Goal: Information Seeking & Learning: Learn about a topic

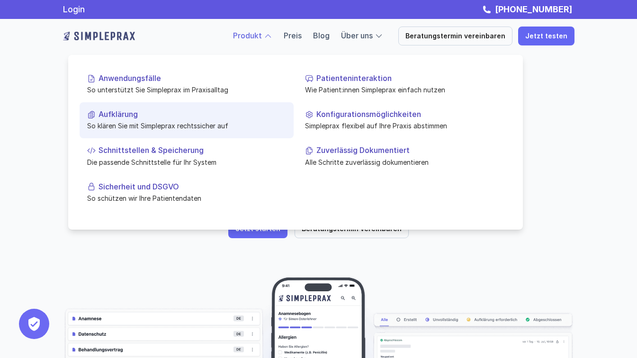
click at [120, 113] on p "Aufklärung" at bounding box center [193, 114] width 188 height 9
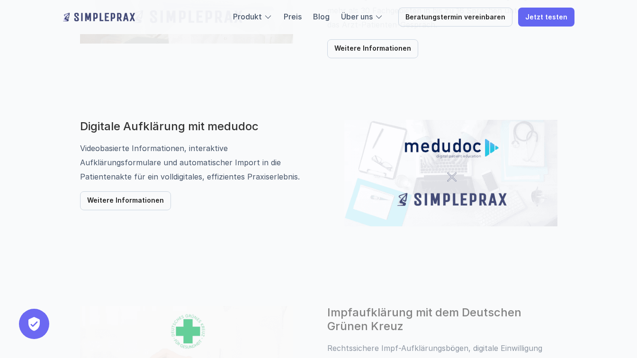
scroll to position [612, 0]
click at [133, 203] on p "Weitere Informationen" at bounding box center [125, 201] width 77 height 8
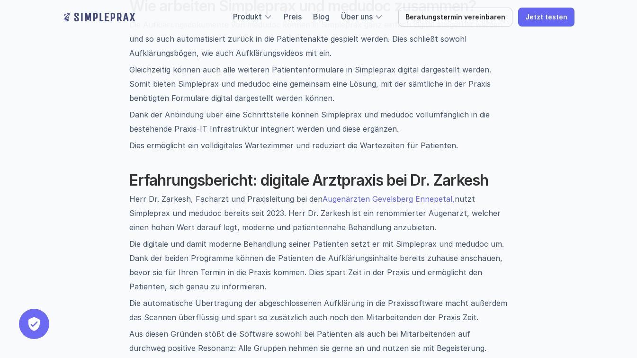
scroll to position [749, 0]
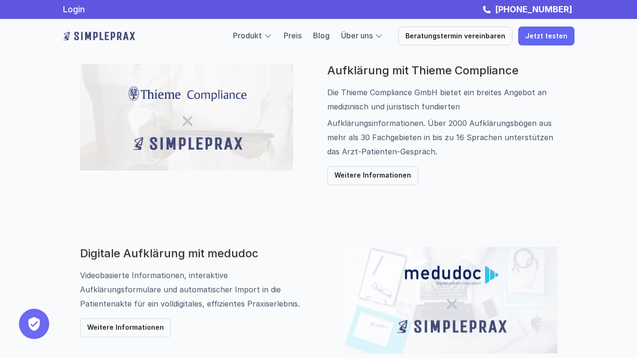
scroll to position [482, 0]
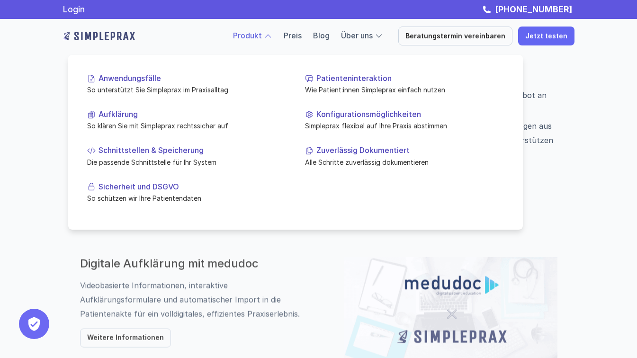
click at [272, 37] on div "Produkt" at bounding box center [252, 36] width 39 height 12
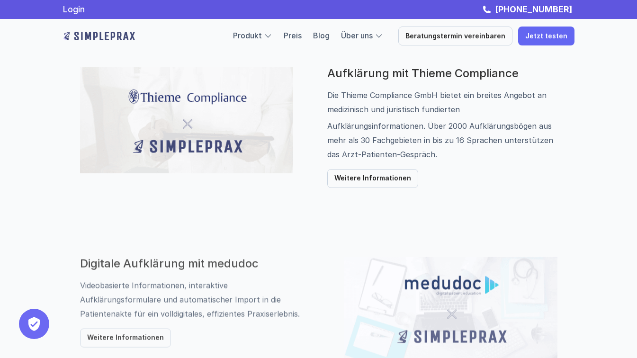
click at [332, 247] on div "Digitale Aufklärung mit medudoc Videobasierte Informationen, interaktive Aufklä…" at bounding box center [319, 310] width 568 height 163
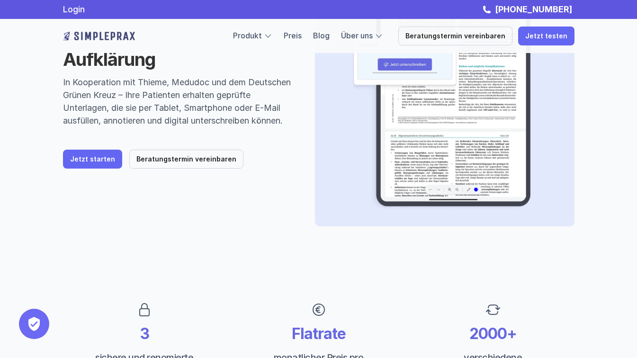
scroll to position [0, 0]
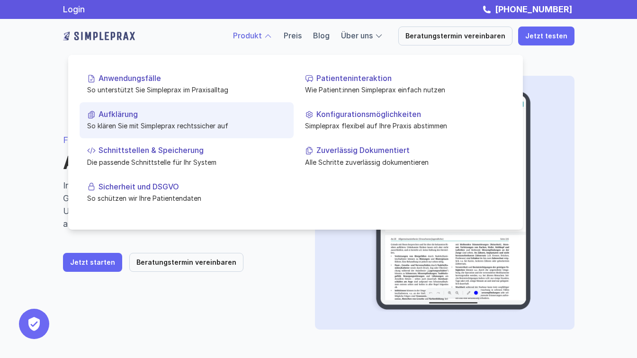
click at [132, 117] on p "Aufklärung" at bounding box center [193, 114] width 188 height 9
click at [125, 117] on p "Aufklärung" at bounding box center [193, 114] width 188 height 9
click at [131, 116] on p "Aufklärung" at bounding box center [193, 114] width 188 height 9
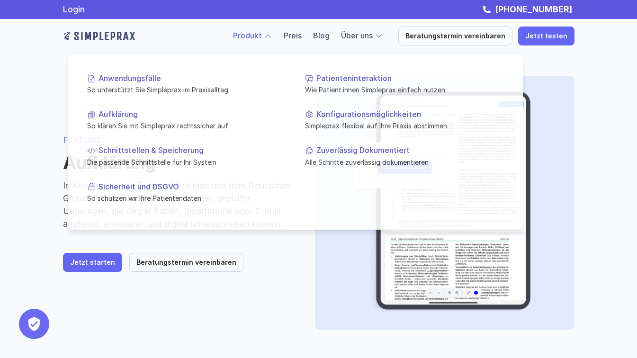
click at [262, 33] on link "Produkt" at bounding box center [247, 35] width 29 height 9
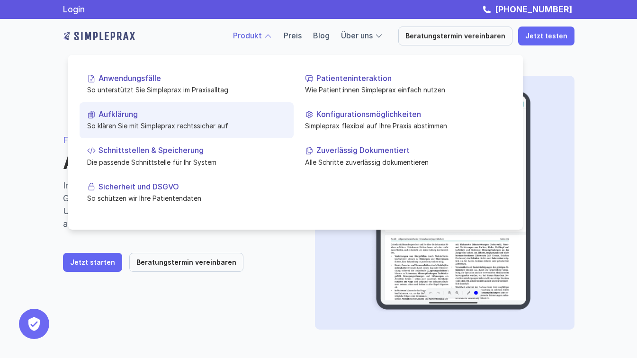
click at [129, 115] on p "Aufklärung" at bounding box center [193, 114] width 188 height 9
click at [119, 115] on p "Aufklärung" at bounding box center [193, 114] width 188 height 9
